Goal: Register for event/course

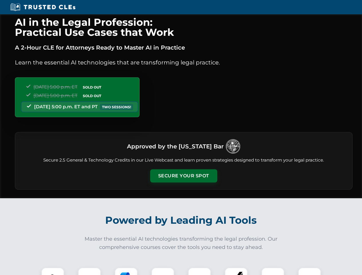
click at [184, 176] on button "Secure Your Spot" at bounding box center [183, 176] width 67 height 13
click at [53, 272] on img at bounding box center [52, 279] width 17 height 17
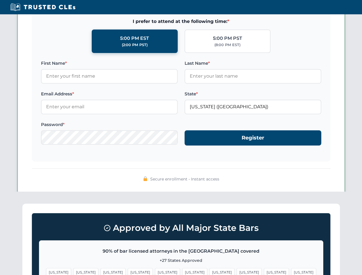
click at [210, 272] on span "[US_STATE]" at bounding box center [222, 272] width 25 height 8
click at [264, 272] on span "[US_STATE]" at bounding box center [276, 272] width 25 height 8
